Goal: Navigation & Orientation: Find specific page/section

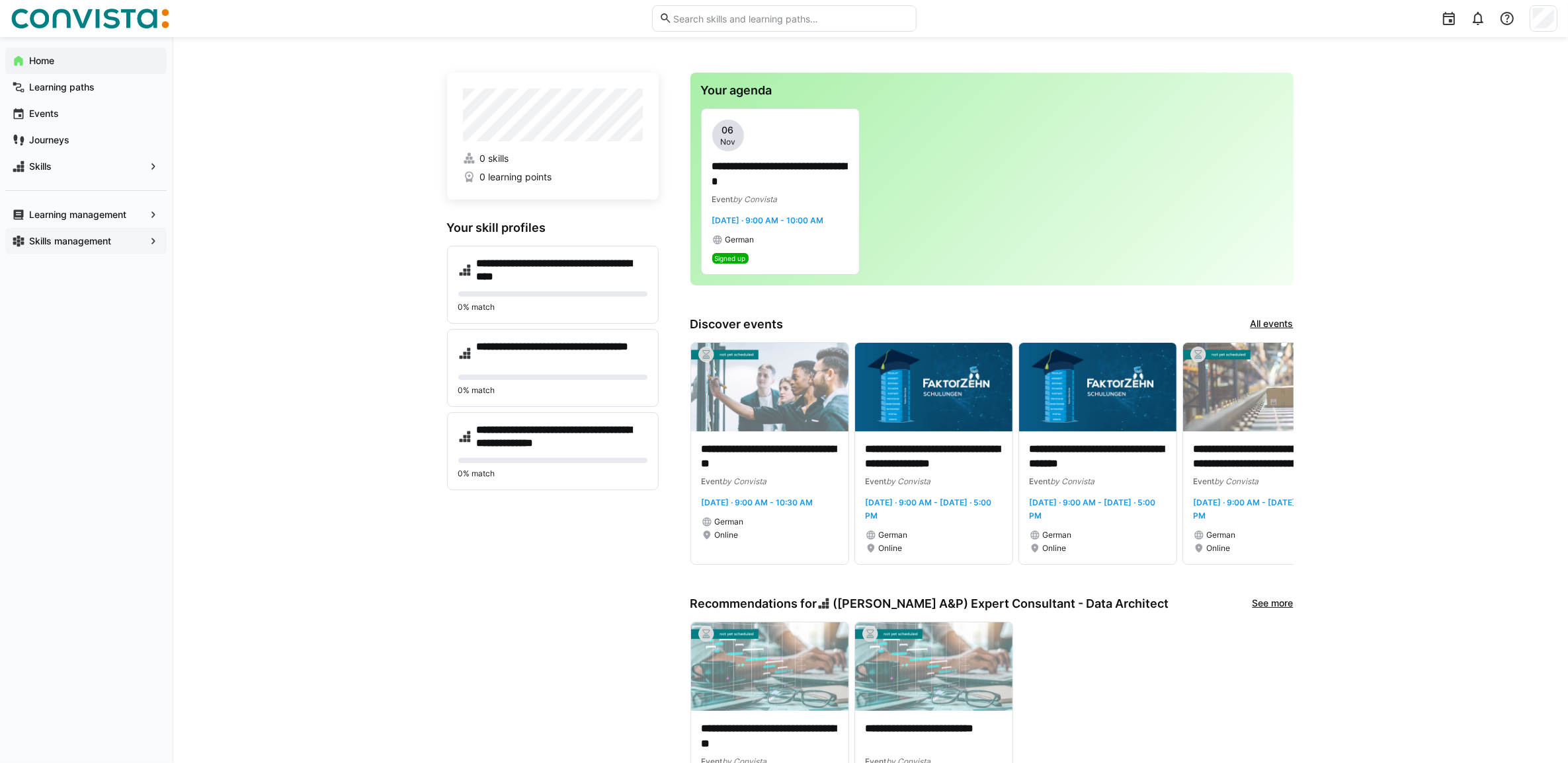
click at [0, 0] on app-navigation-label "Skills management" at bounding box center [0, 0] width 0 height 0
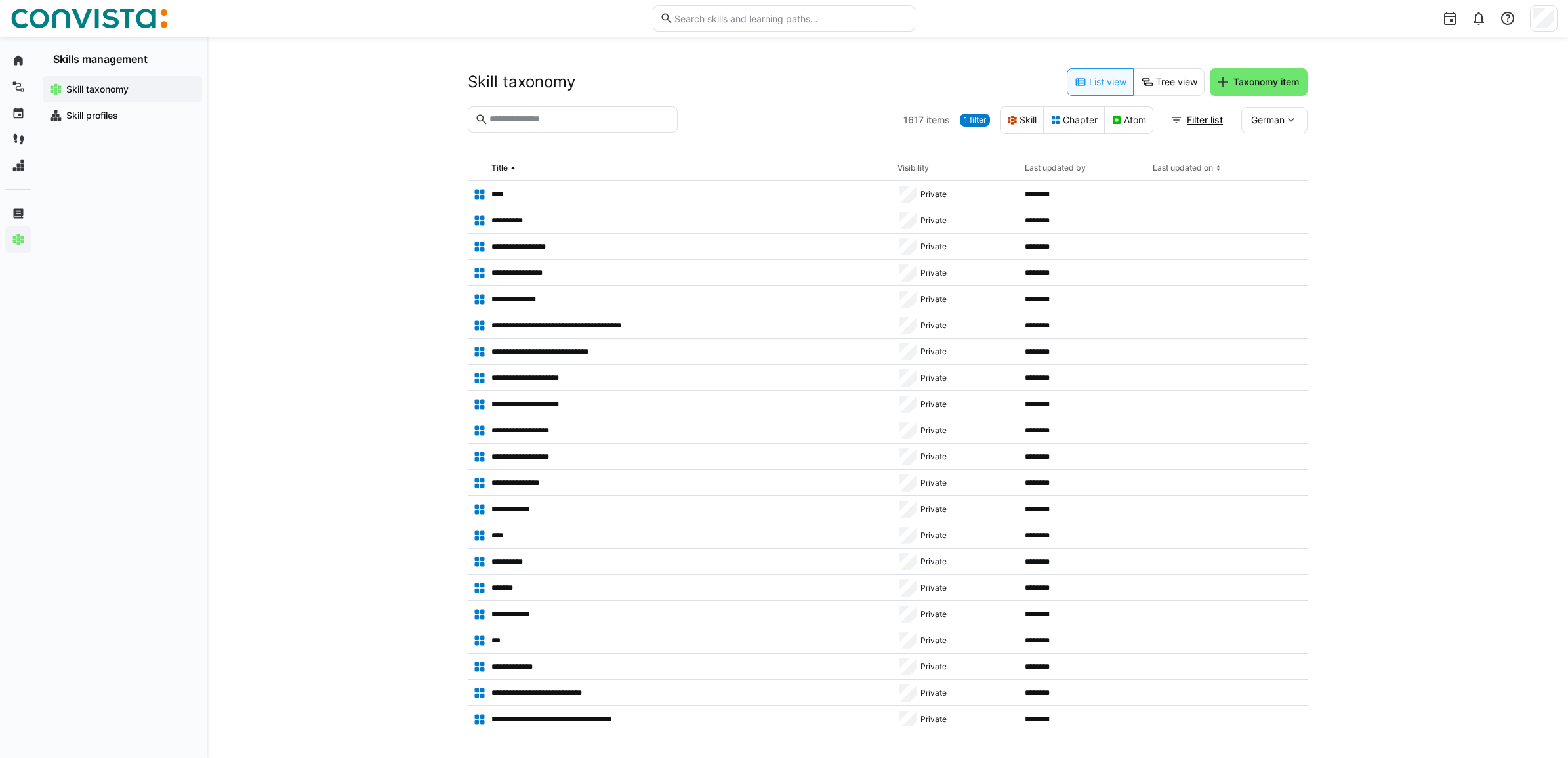
click at [575, 112] on eds-input at bounding box center [573, 119] width 210 height 26
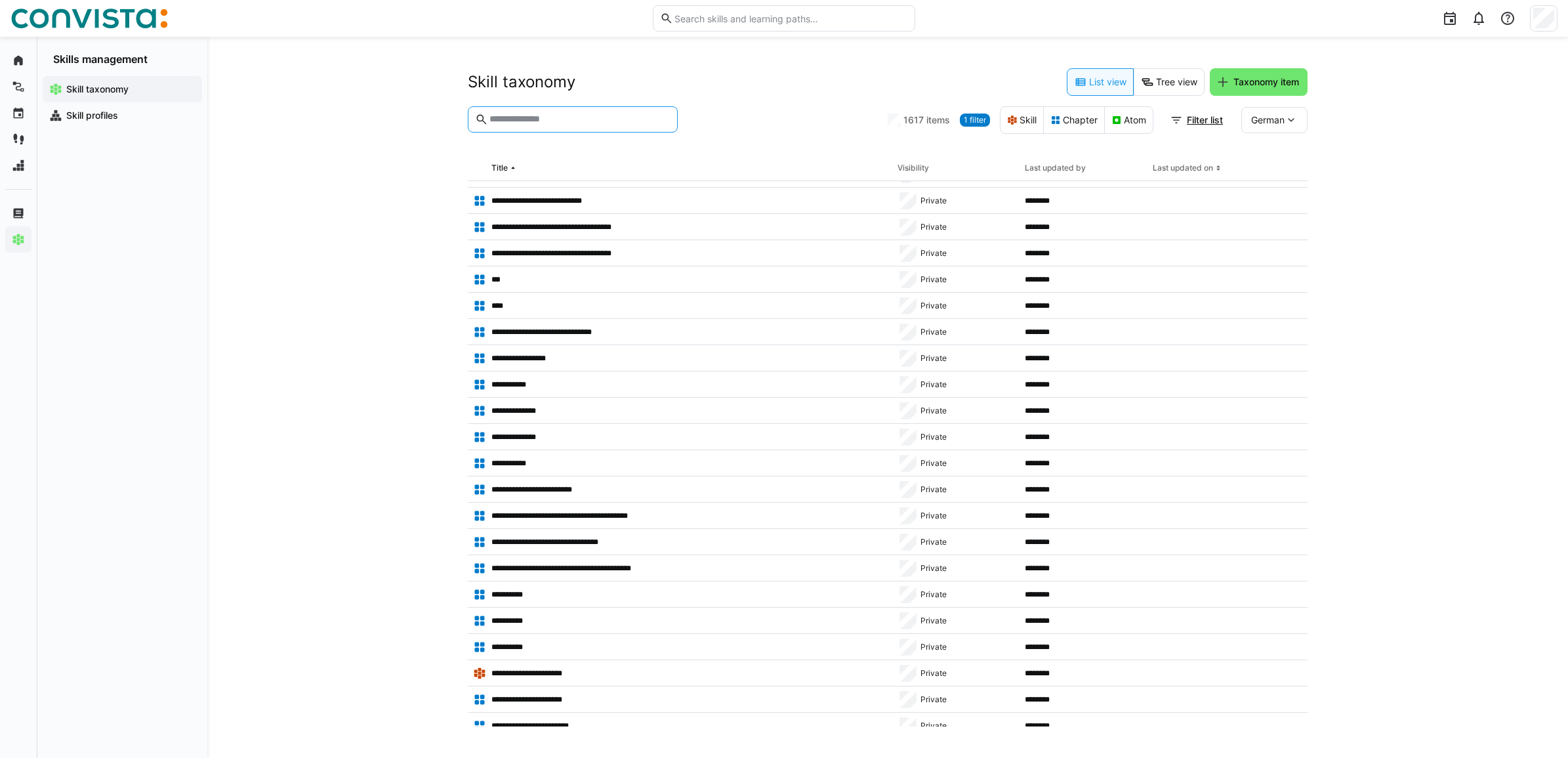
scroll to position [767, 0]
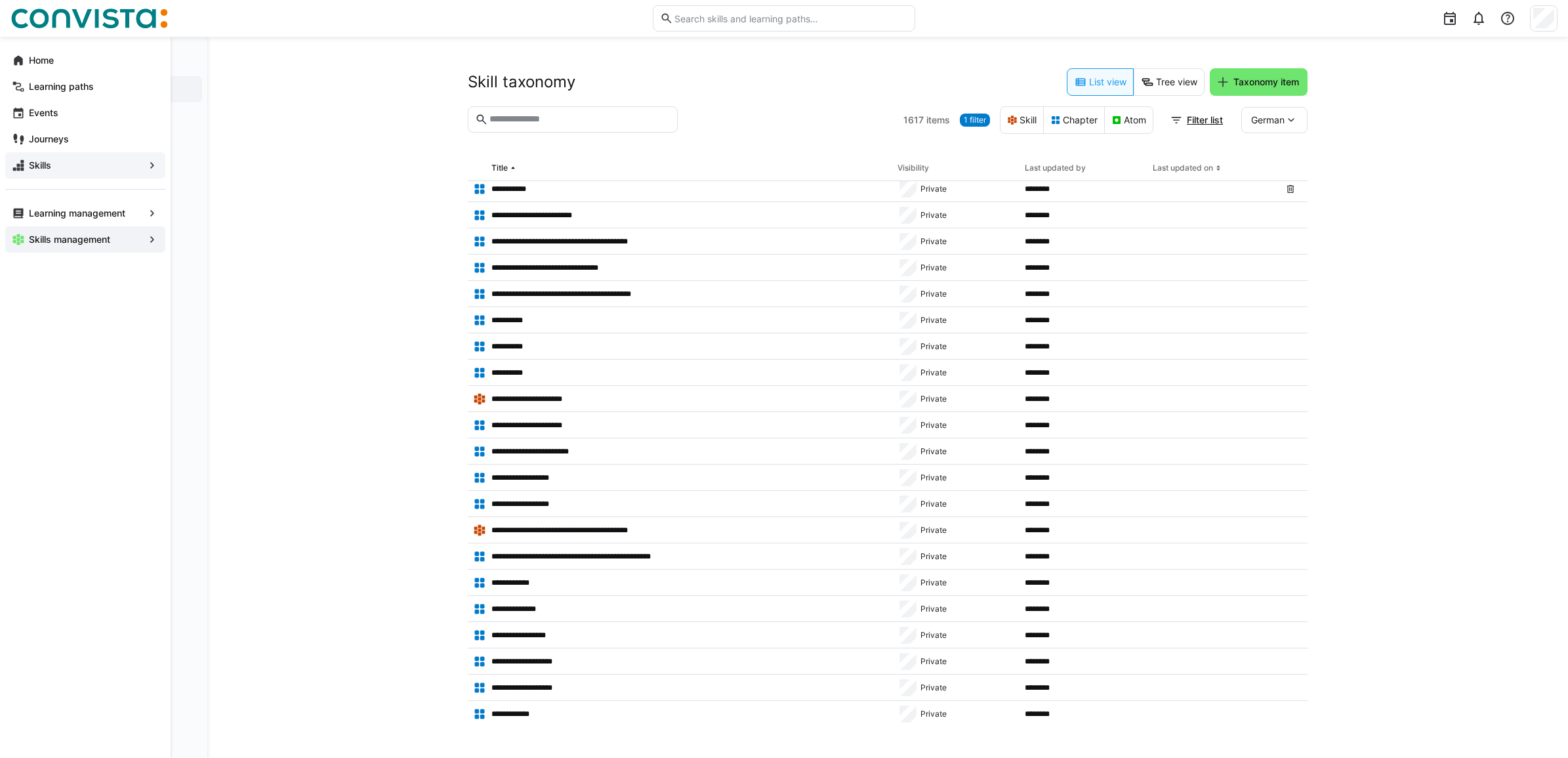
click at [0, 0] on app-navigation-label "Skills" at bounding box center [0, 0] width 0 height 0
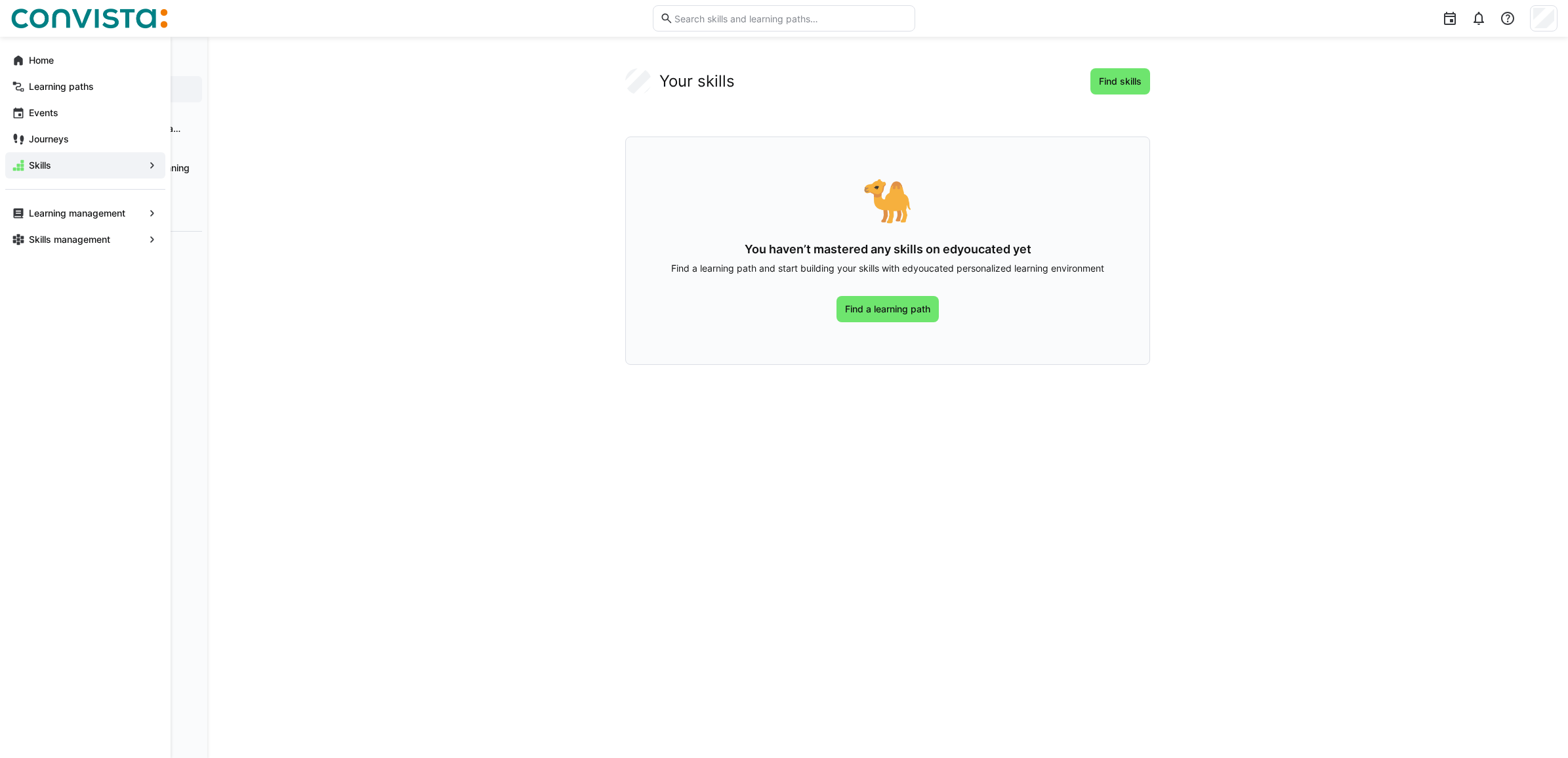
click at [166, 234] on div "Home Learning paths Events Journeys Skills Learning management Skills management" at bounding box center [85, 150] width 170 height 227
click at [152, 234] on eds-icon at bounding box center [152, 239] width 13 height 13
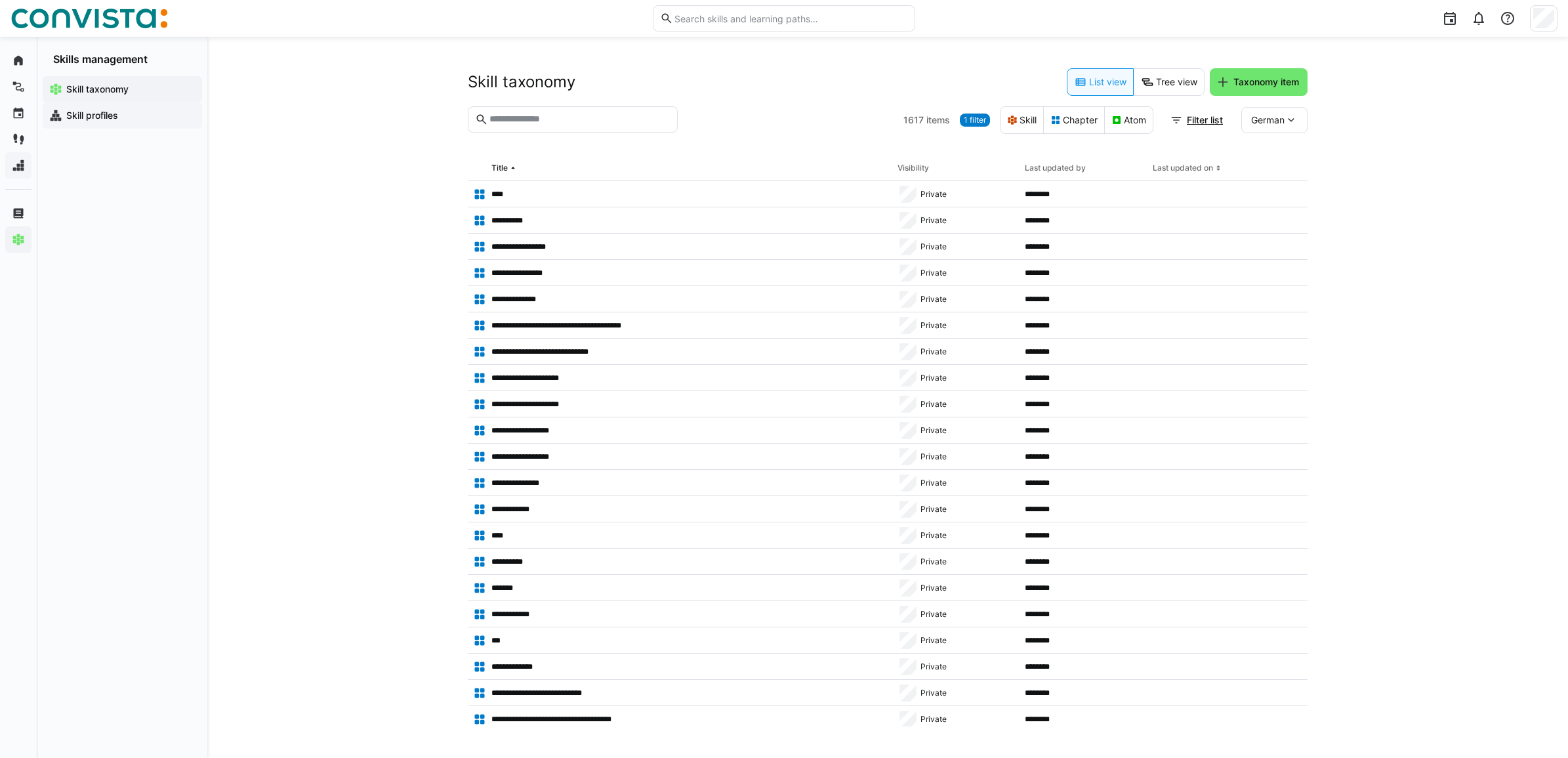
click at [122, 114] on span "Skill profiles" at bounding box center [130, 115] width 131 height 13
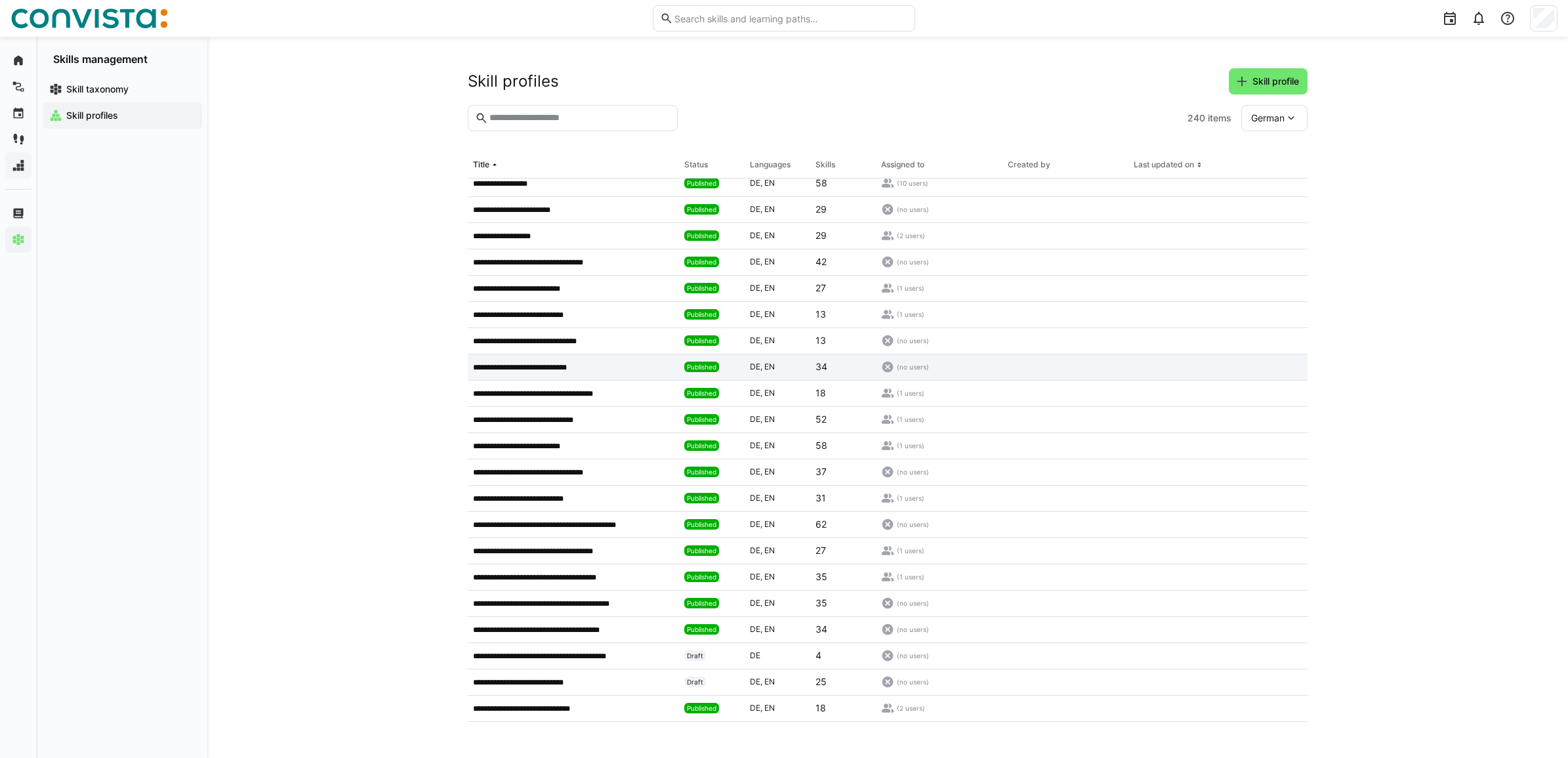
scroll to position [2160, 0]
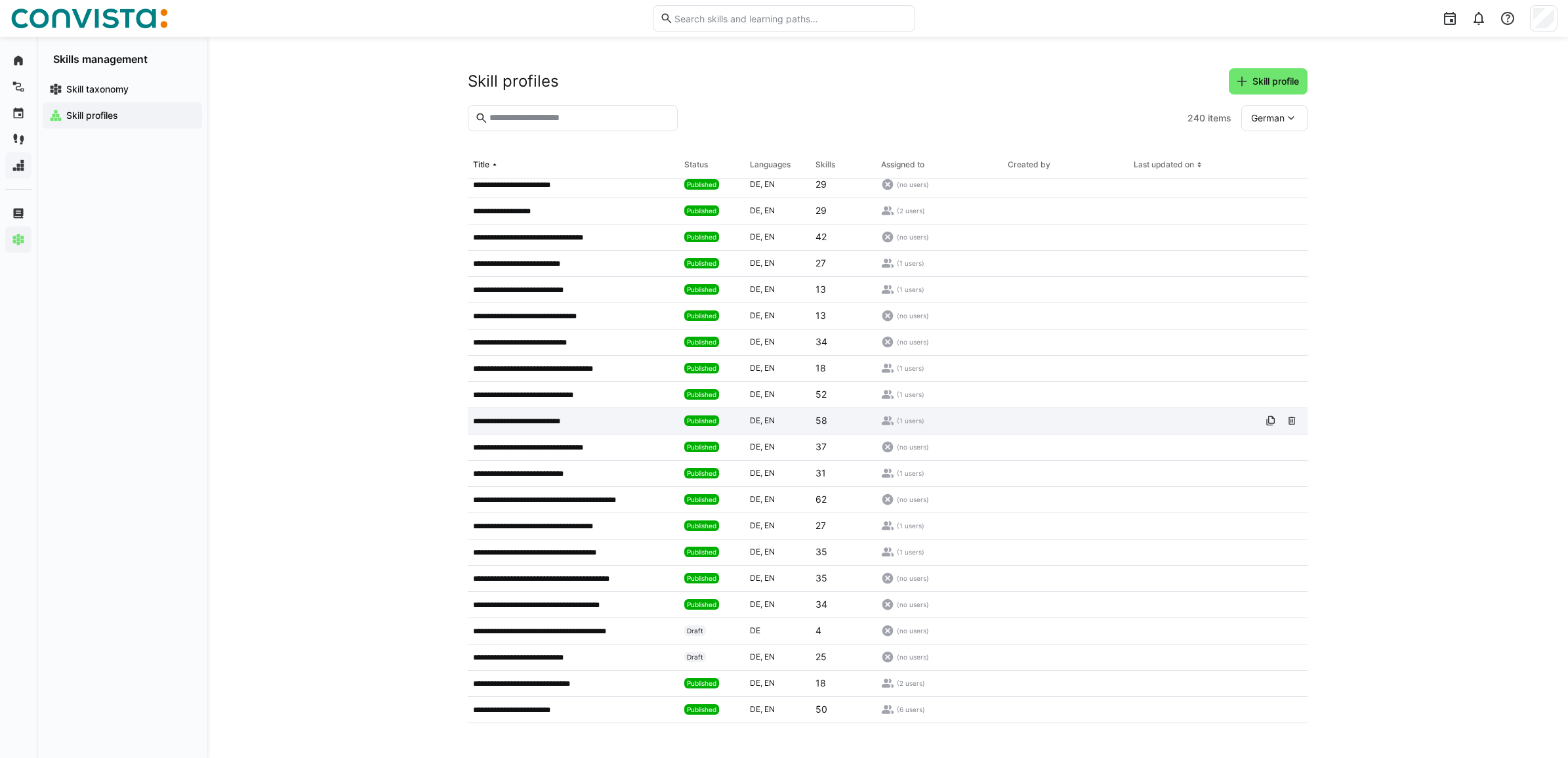
drag, startPoint x: 537, startPoint y: 415, endPoint x: 500, endPoint y: 418, distance: 37.1
click at [500, 418] on p "**********" at bounding box center [525, 421] width 104 height 10
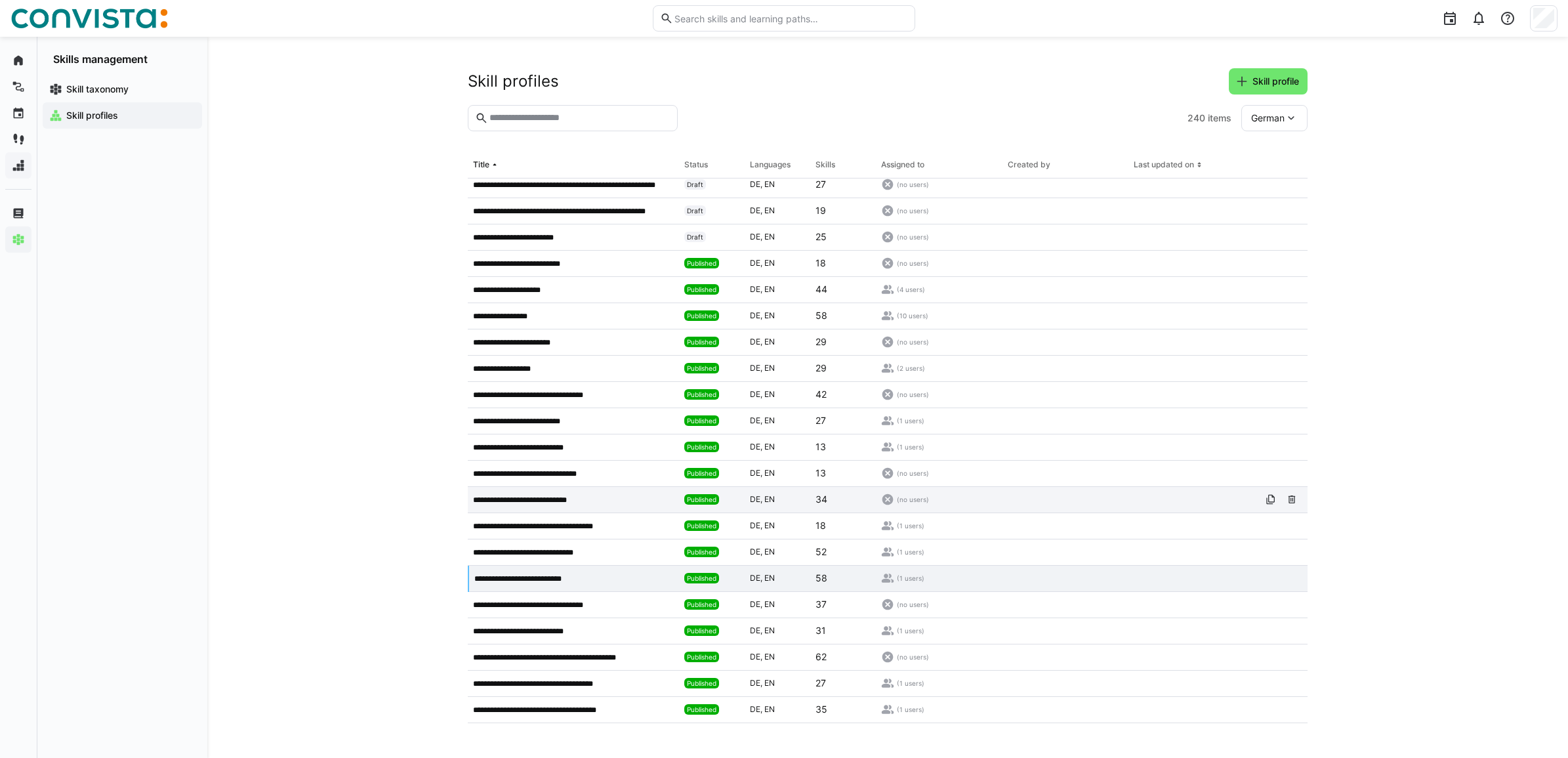
scroll to position [1996, 0]
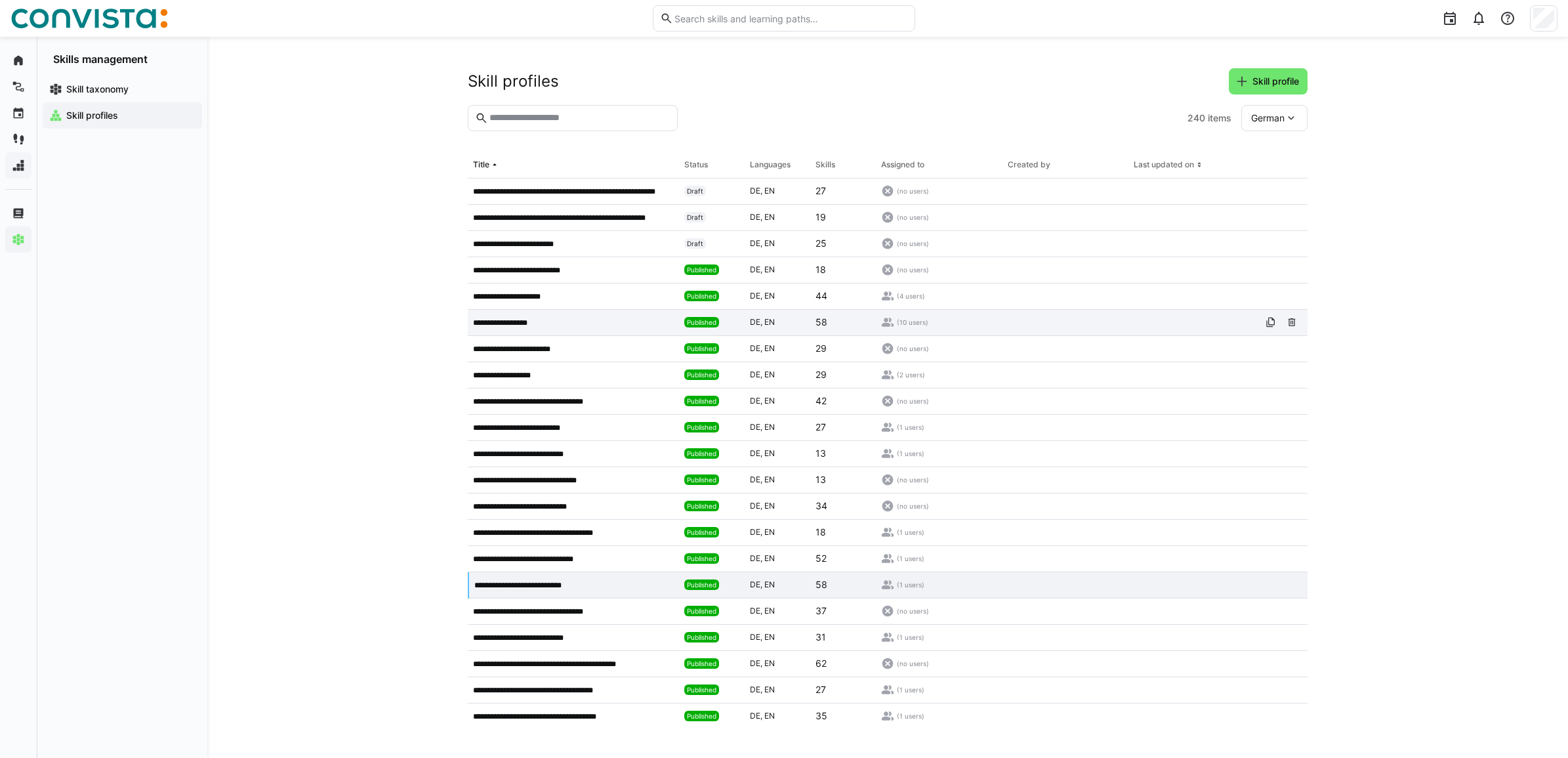
click at [571, 316] on div "**********" at bounding box center [574, 323] width 211 height 26
